Goal: Task Accomplishment & Management: Understand process/instructions

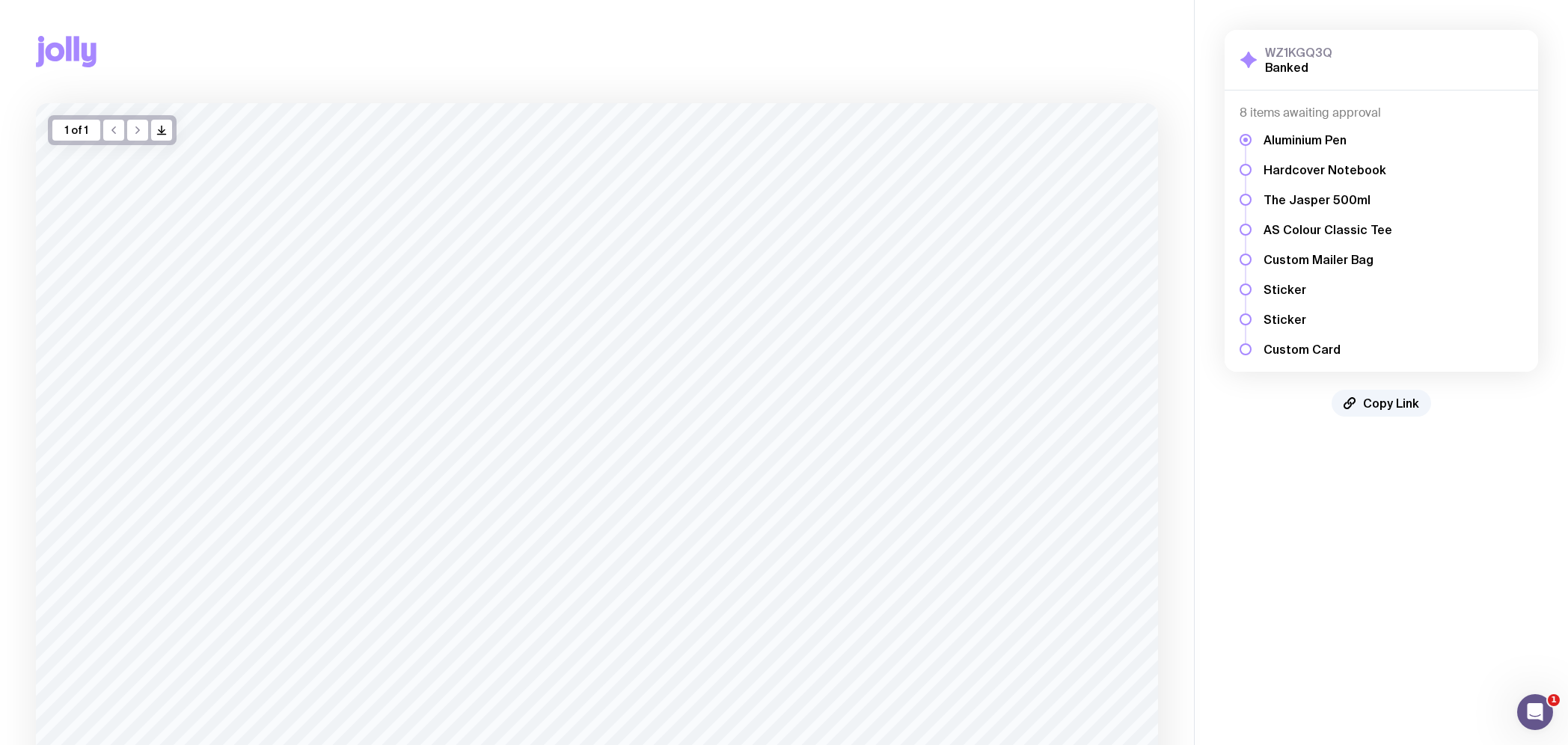
scroll to position [264, 0]
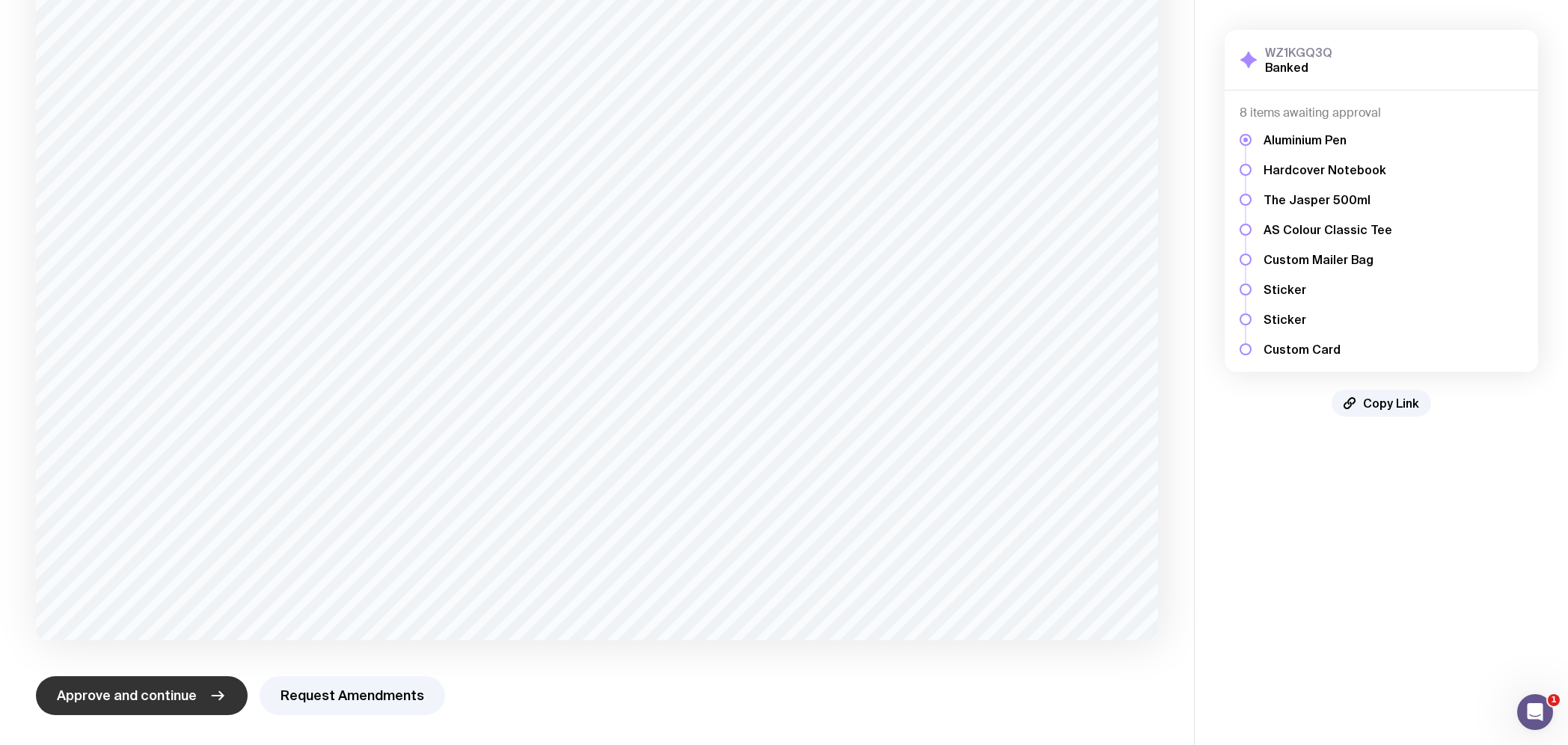
click at [186, 707] on button "Approve and continue" at bounding box center [141, 695] width 212 height 39
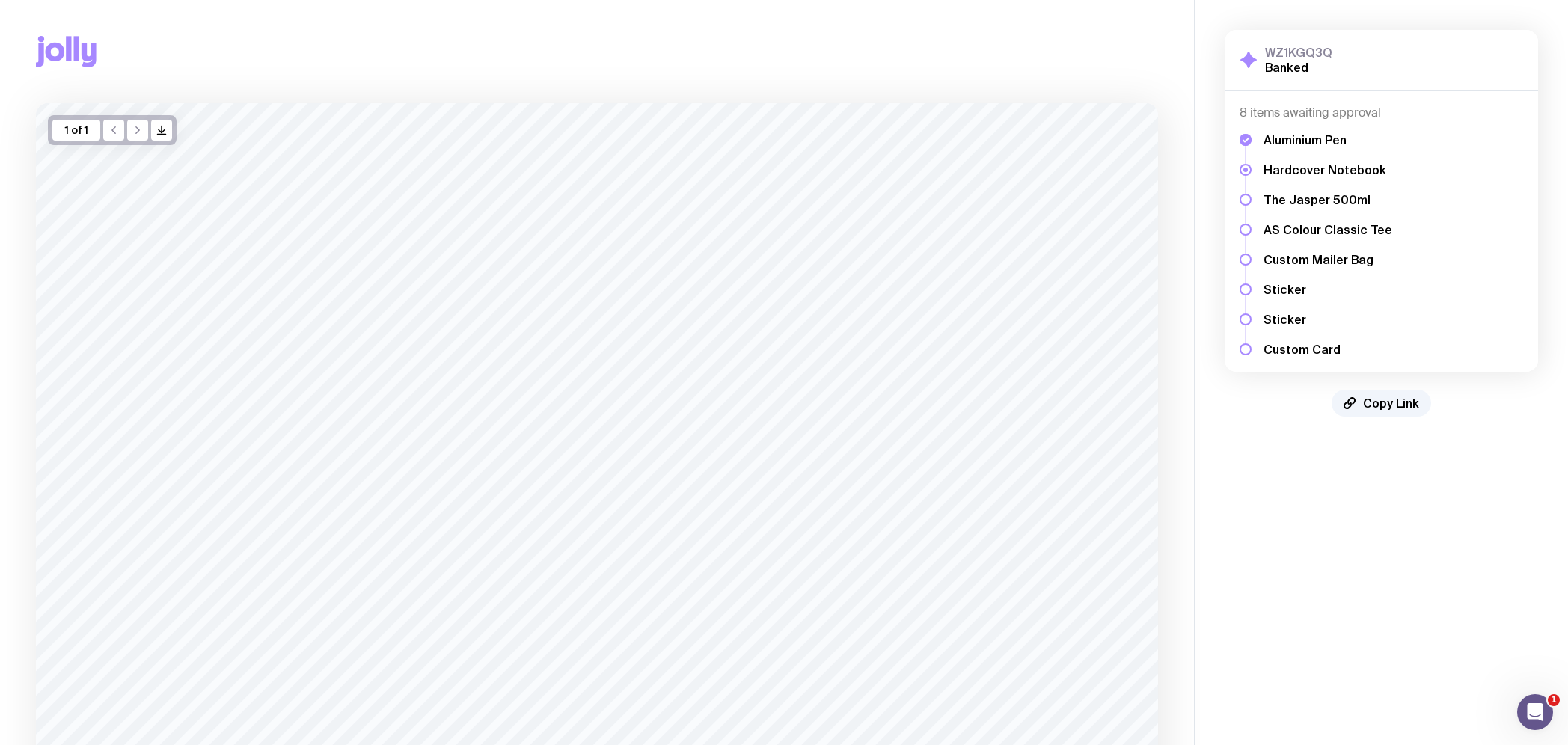
scroll to position [255, 0]
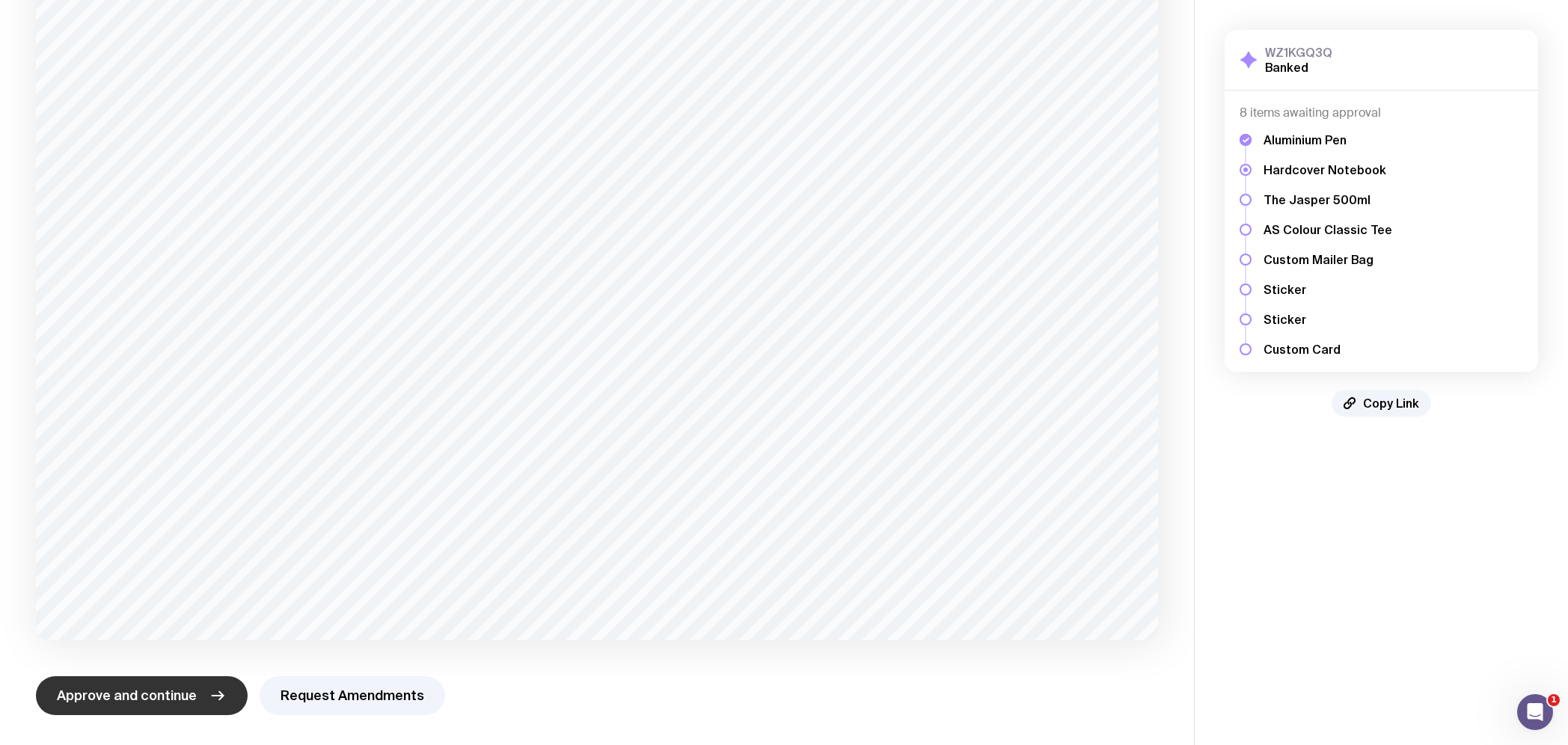
click at [163, 687] on span "Approve and continue" at bounding box center [126, 695] width 140 height 18
click at [182, 696] on span "Approve and continue" at bounding box center [126, 695] width 140 height 18
click at [171, 687] on span "Approve and continue" at bounding box center [126, 695] width 140 height 18
click at [158, 684] on button "Approve and continue" at bounding box center [141, 695] width 212 height 39
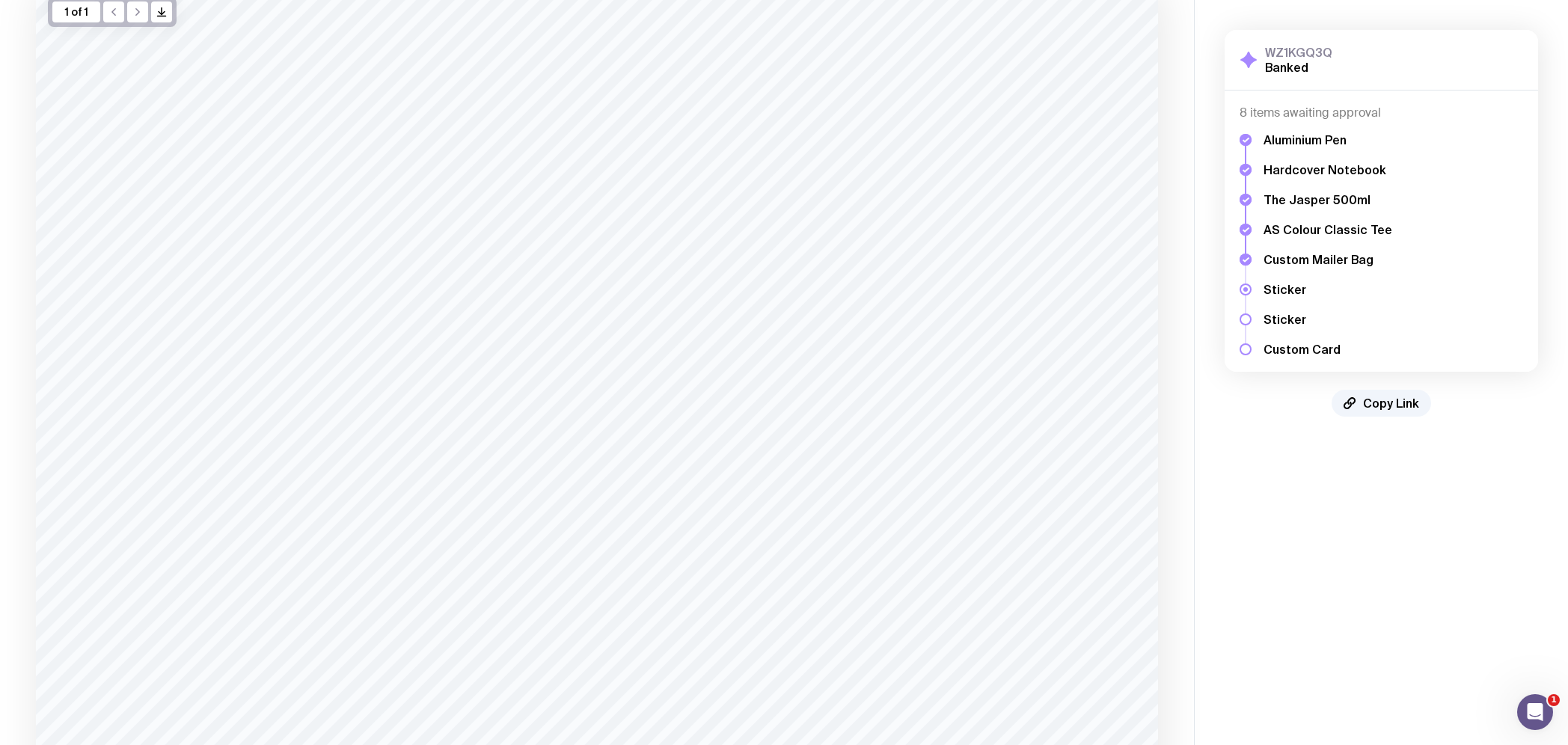
scroll to position [0, 0]
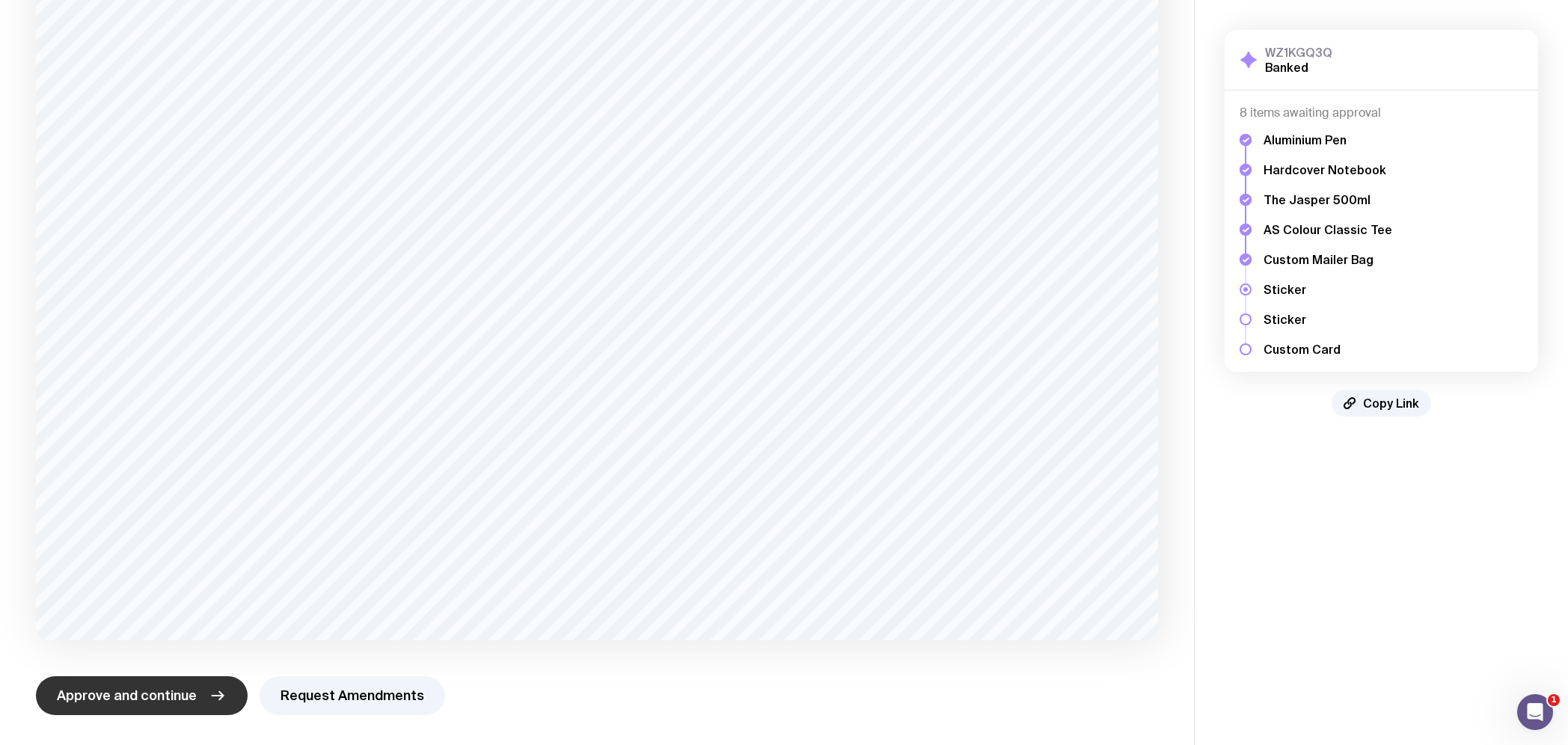
click at [170, 700] on span "Approve and continue" at bounding box center [126, 695] width 140 height 18
click at [187, 693] on span "Approve and continue" at bounding box center [126, 695] width 140 height 18
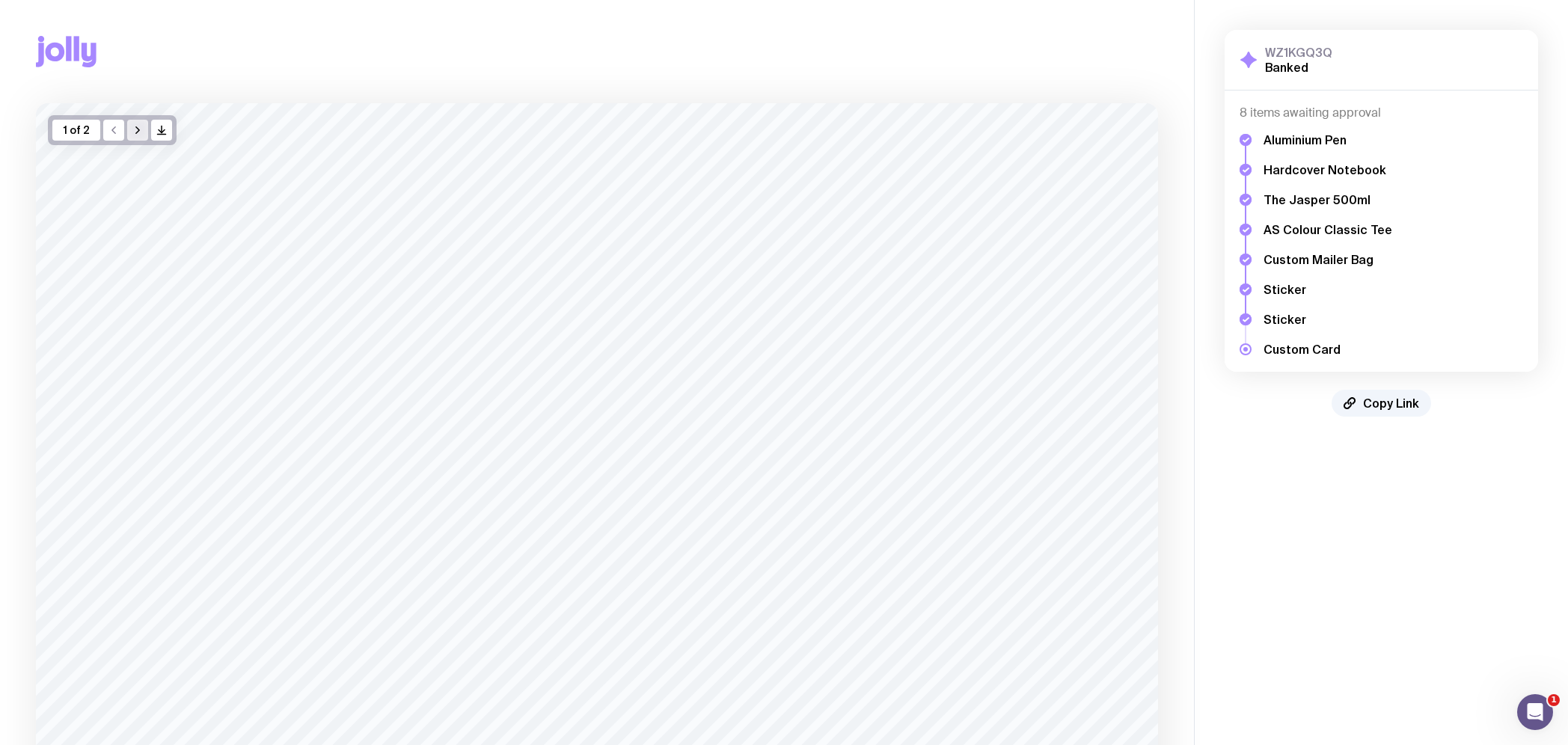
click at [137, 132] on icon "button" at bounding box center [137, 130] width 3 height 7
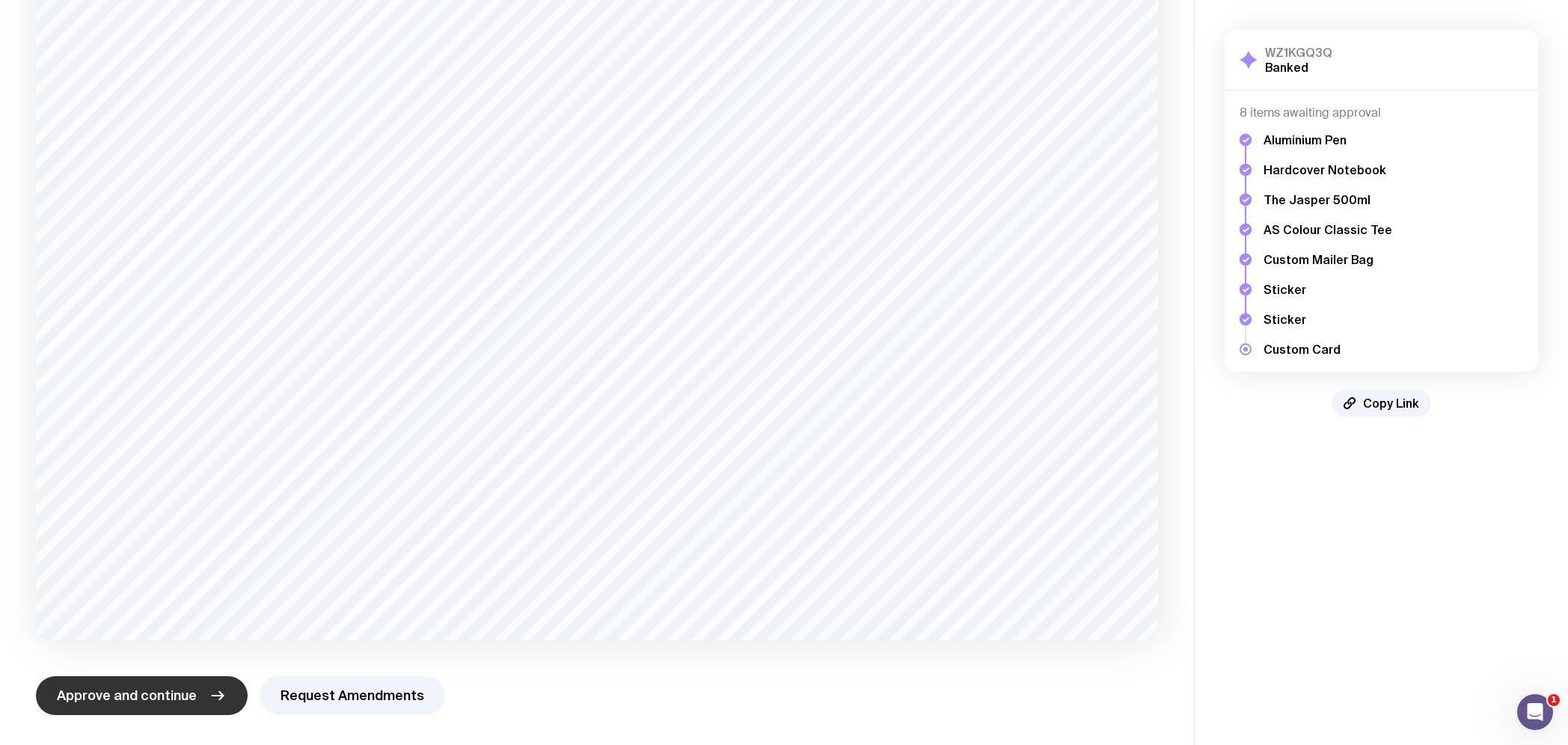
click at [210, 685] on button "Approve and continue" at bounding box center [141, 695] width 212 height 39
